Goal: Check status: Check status

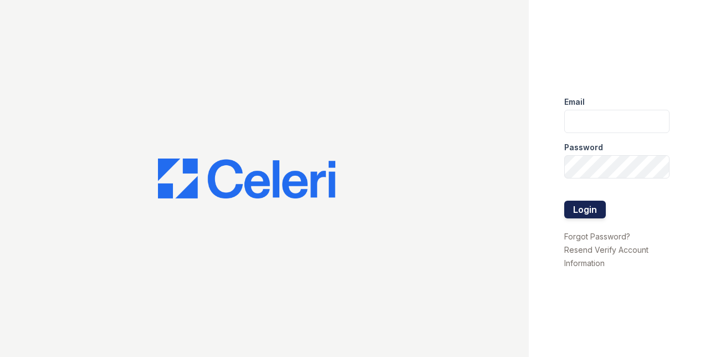
type input "nkassem@trinity-pm.com"
click at [593, 212] on button "Login" at bounding box center [585, 210] width 42 height 18
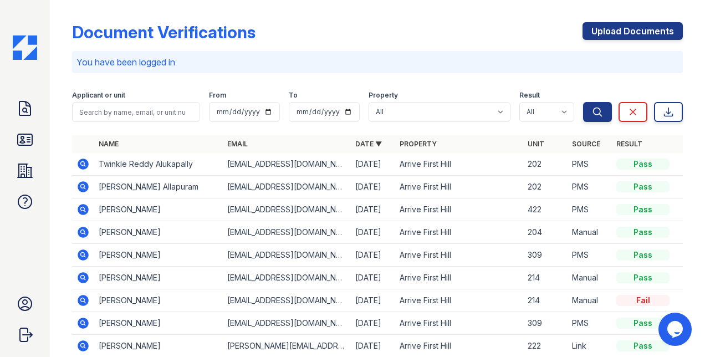
drag, startPoint x: 30, startPoint y: 134, endPoint x: 353, endPoint y: 146, distance: 323.5
click at [30, 134] on icon at bounding box center [25, 139] width 14 height 11
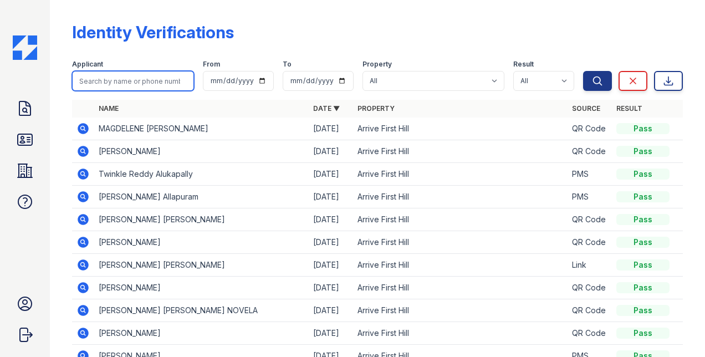
click at [105, 79] on input "search" at bounding box center [133, 81] width 122 height 20
type input "verk"
click at [583, 71] on button "Search" at bounding box center [597, 81] width 29 height 20
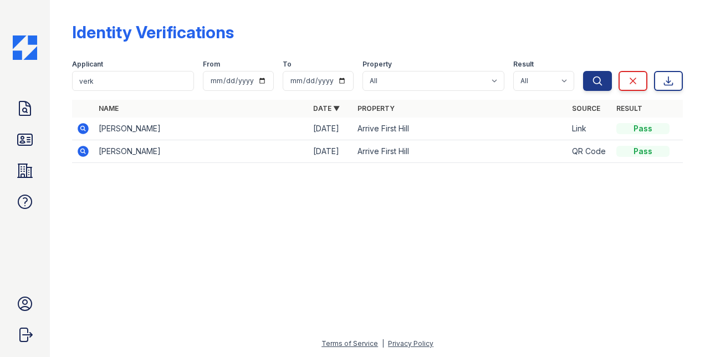
click at [83, 131] on icon at bounding box center [83, 128] width 11 height 11
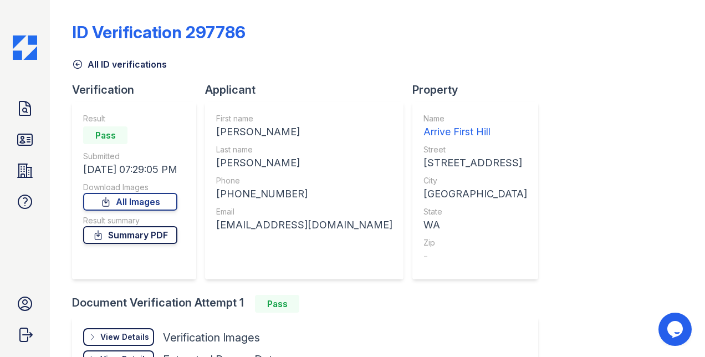
click at [146, 238] on link "Summary PDF" at bounding box center [130, 235] width 94 height 18
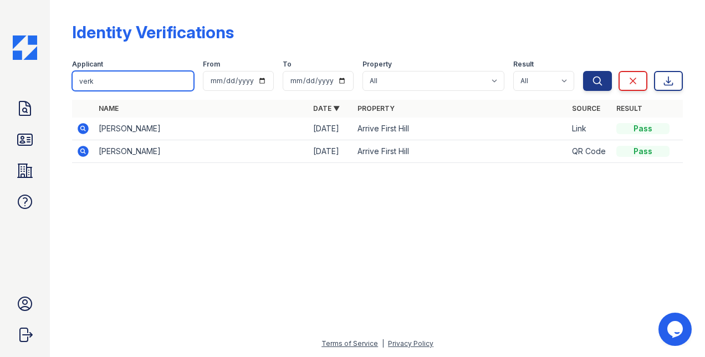
click at [132, 82] on input "verk" at bounding box center [133, 81] width 122 height 20
type input "v"
type input "ford"
click at [583, 71] on button "Search" at bounding box center [597, 81] width 29 height 20
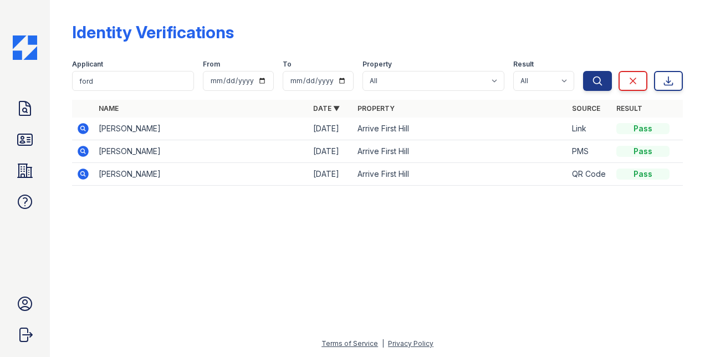
click at [81, 130] on icon at bounding box center [83, 128] width 11 height 11
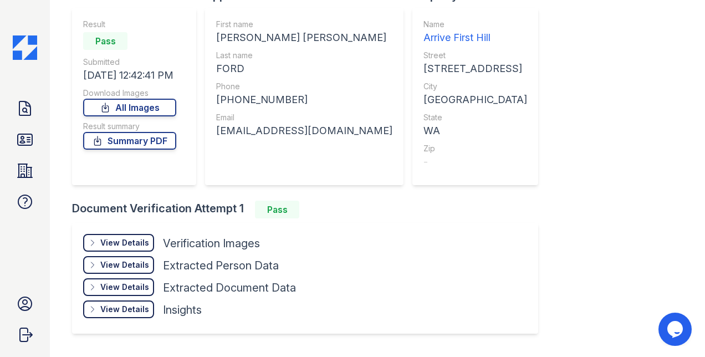
scroll to position [104, 0]
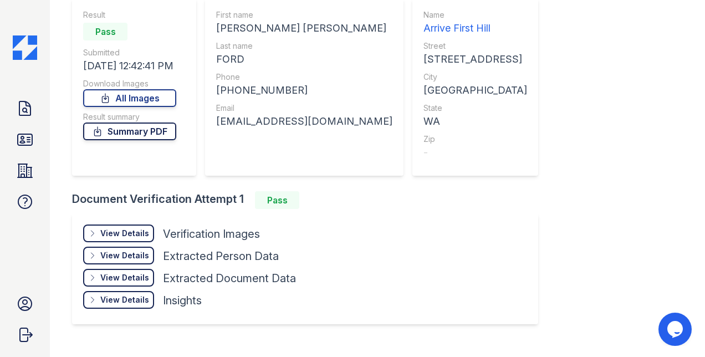
click at [114, 130] on link "Summary PDF" at bounding box center [129, 132] width 93 height 18
